Goal: Find specific fact: Find specific fact

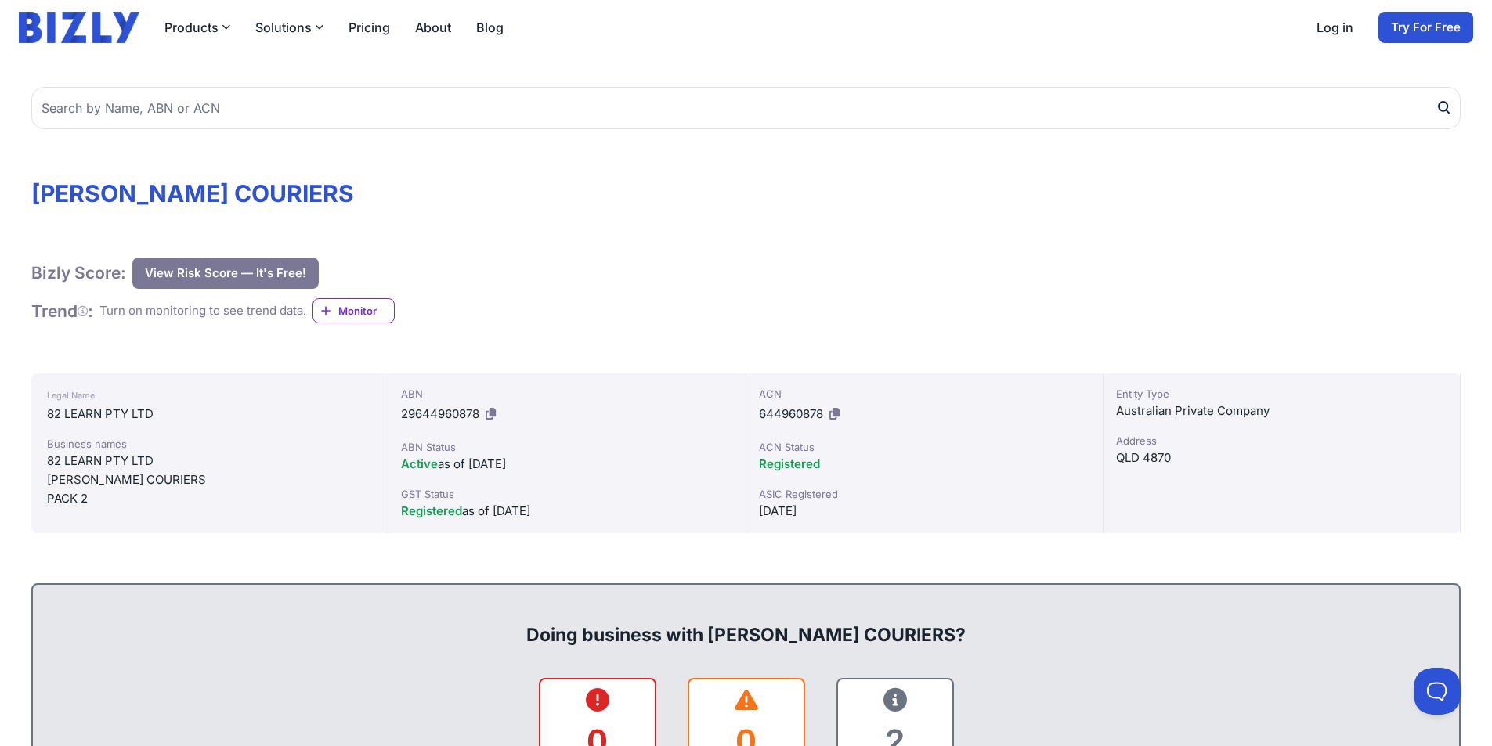
scroll to position [78, 0]
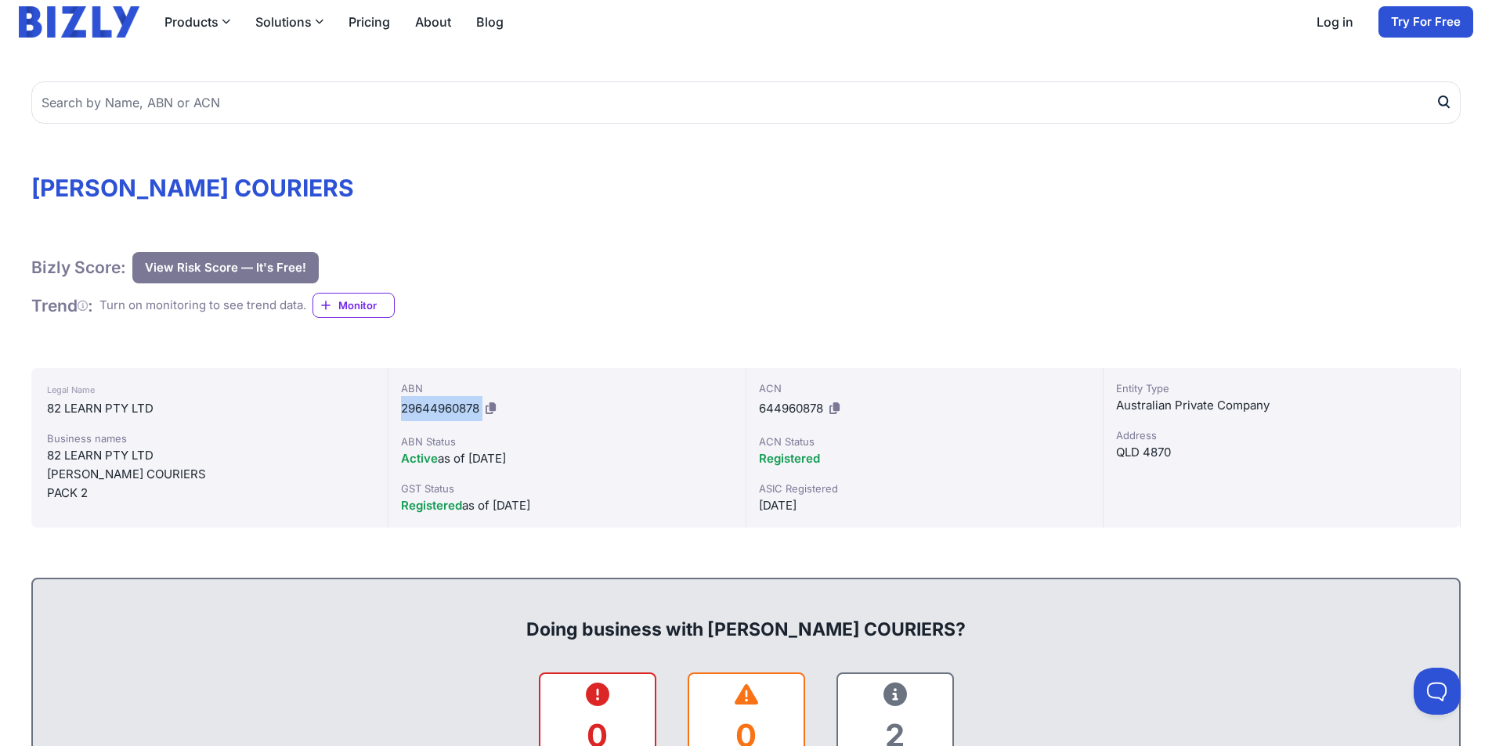
drag, startPoint x: 401, startPoint y: 409, endPoint x: 485, endPoint y: 411, distance: 83.8
click at [485, 411] on div "ABN 29644960878" at bounding box center [566, 401] width 331 height 41
click at [543, 406] on div "ABN 29644960878" at bounding box center [566, 401] width 331 height 41
drag, startPoint x: 403, startPoint y: 390, endPoint x: 479, endPoint y: 406, distance: 77.7
click at [479, 406] on div "ABN 29644960878" at bounding box center [566, 401] width 331 height 41
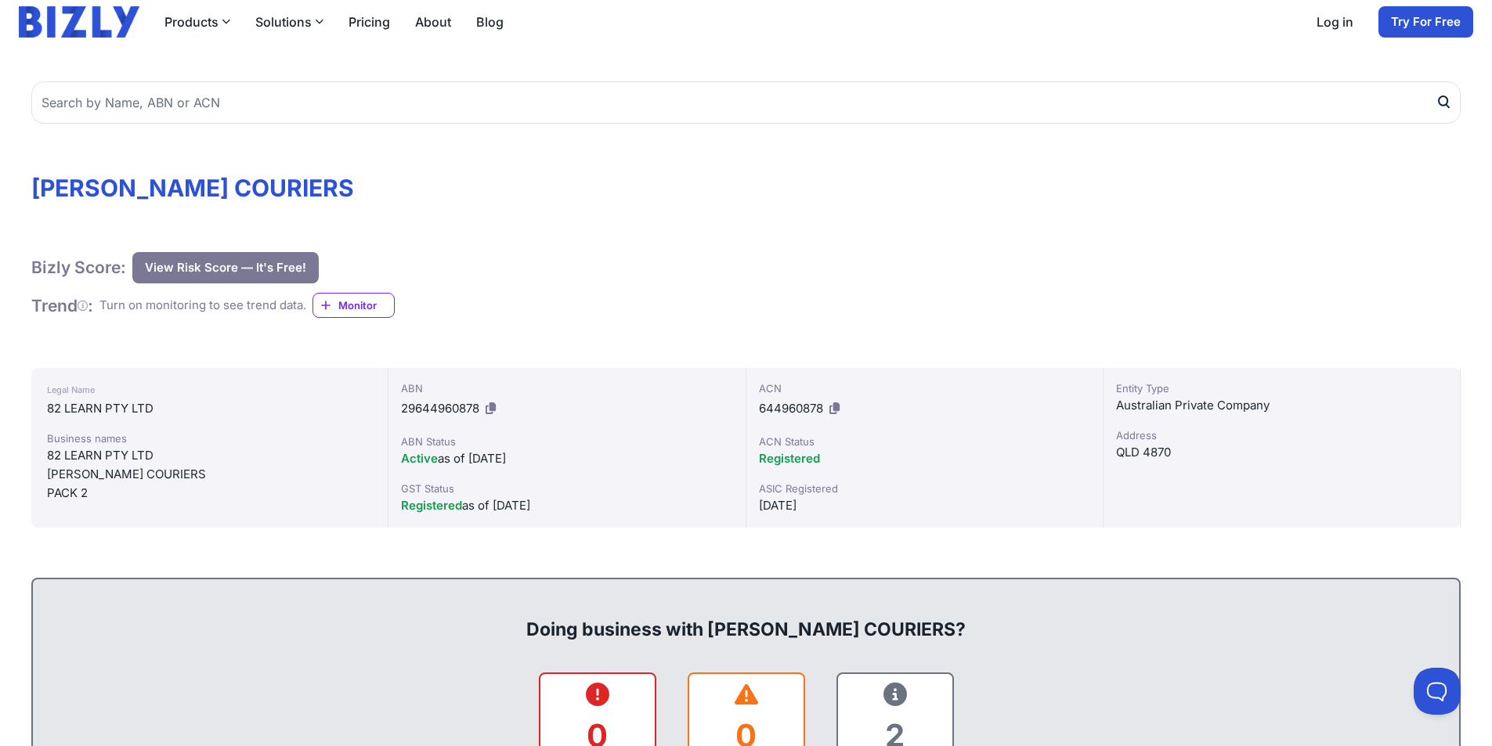
drag, startPoint x: 457, startPoint y: 405, endPoint x: 496, endPoint y: 314, distance: 98.6
click at [496, 314] on div "Bizly Score: View Risk Score — It's Free! View Risk Score — It's Free! Trend : …" at bounding box center [745, 285] width 1429 height 67
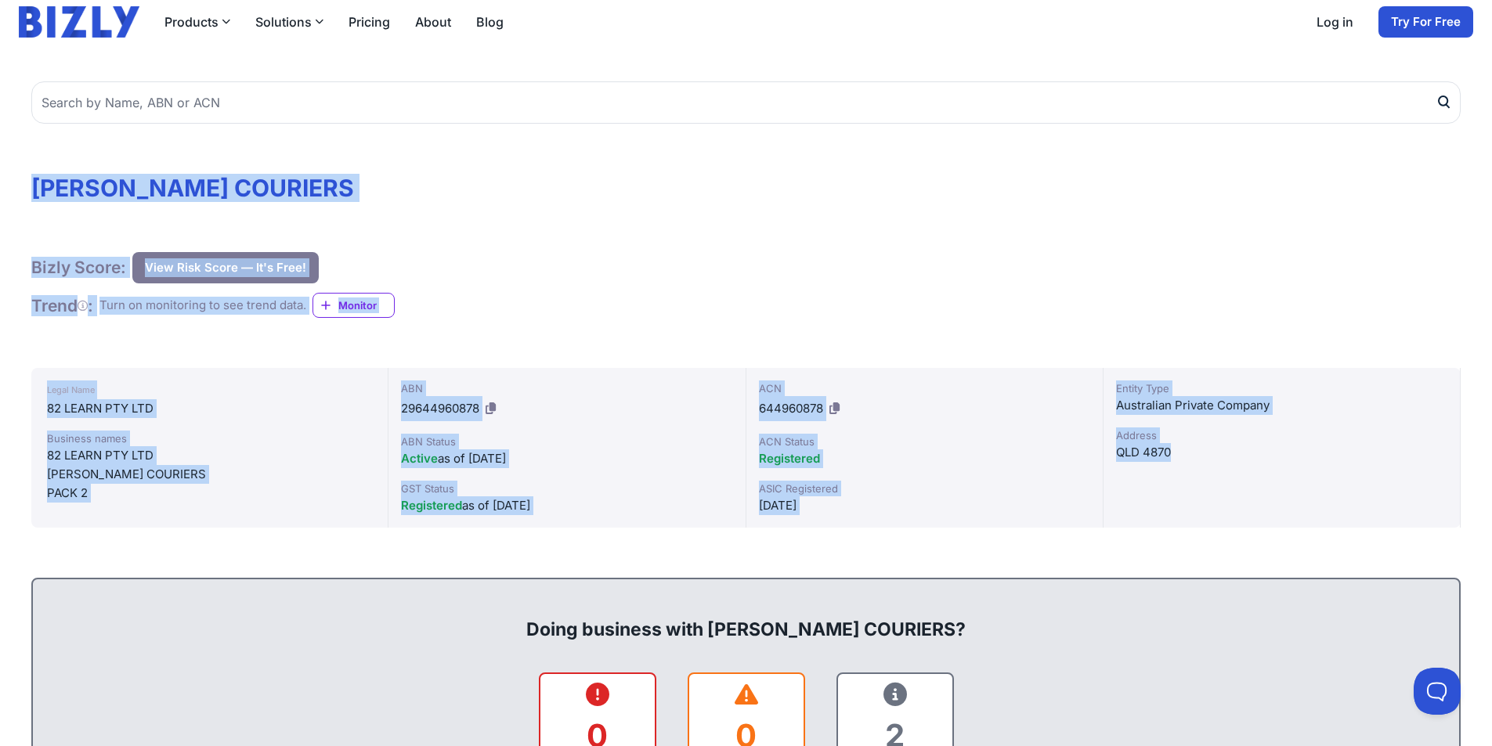
drag, startPoint x: 34, startPoint y: 179, endPoint x: 1257, endPoint y: 506, distance: 1266.3
copy div "CAHILL'S COURIERS Bizly Score: View Risk Score — It's Free! View Risk Score — I…"
click at [591, 257] on div "Bizly Score: View Risk Score — It's Free! View Risk Score — It's Free!" at bounding box center [745, 267] width 1429 height 31
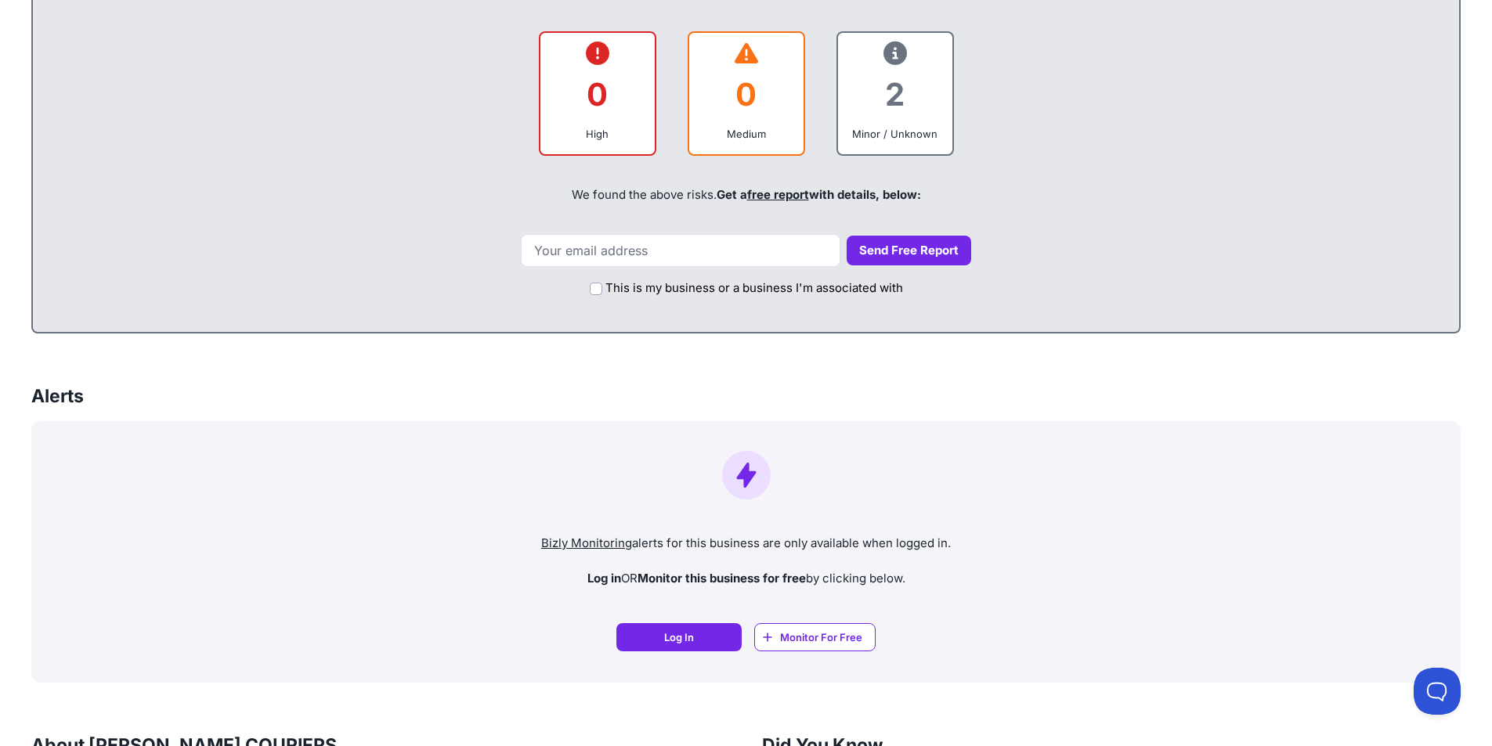
scroll to position [607, 0]
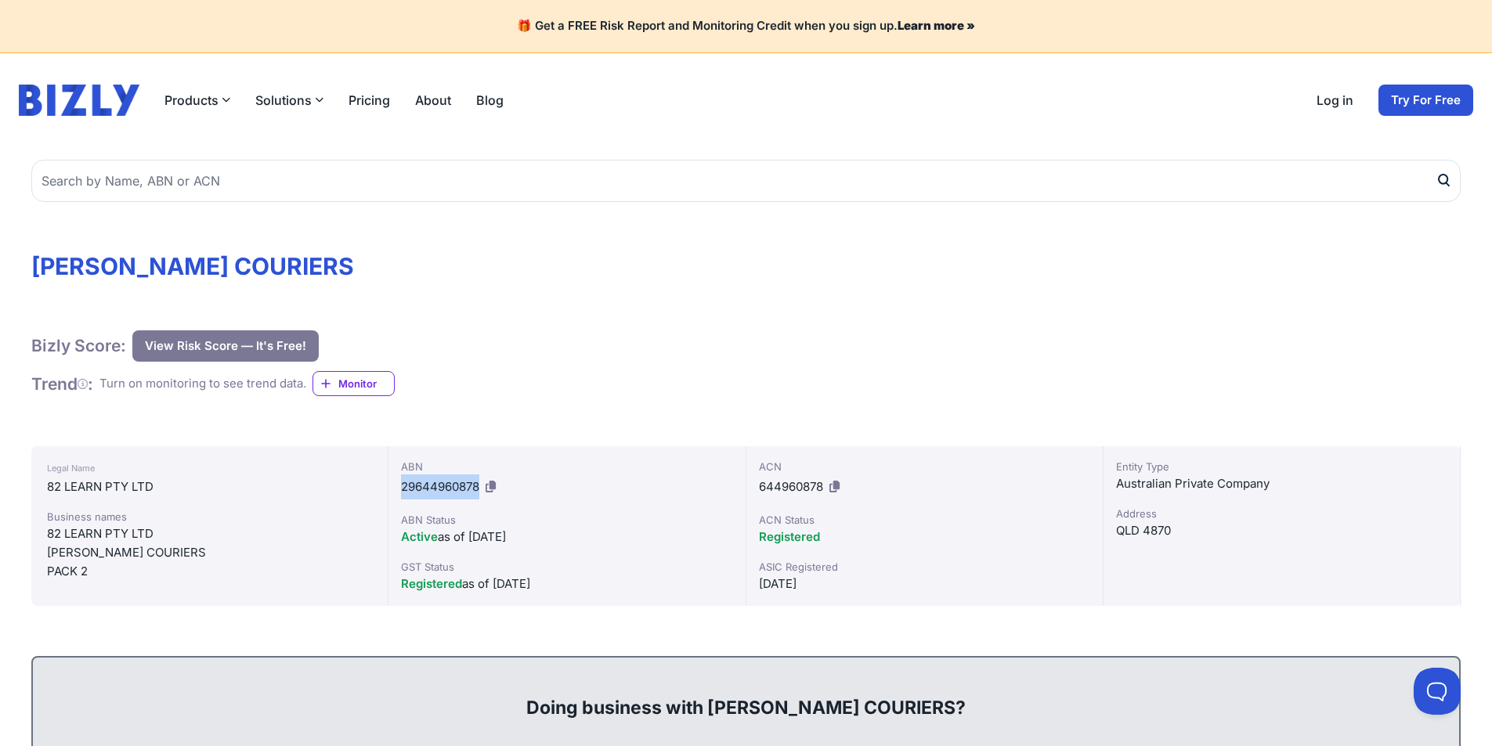
drag, startPoint x: 482, startPoint y: 485, endPoint x: 395, endPoint y: 479, distance: 87.1
click at [395, 479] on div "ABN 29644960878 ABN Status Active as of [DATE] GST Status Registered as of [DAT…" at bounding box center [566, 526] width 357 height 160
copy span "29644960878"
